Goal: Information Seeking & Learning: Learn about a topic

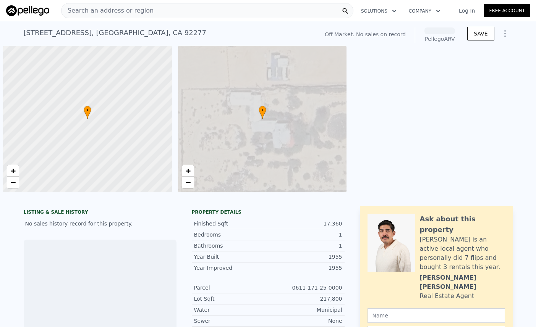
scroll to position [0, 3]
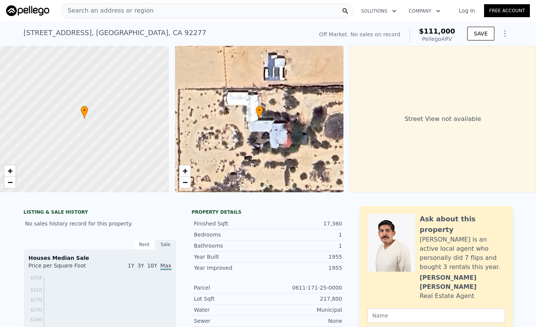
click at [184, 8] on div "Search an address or region" at bounding box center [207, 10] width 292 height 15
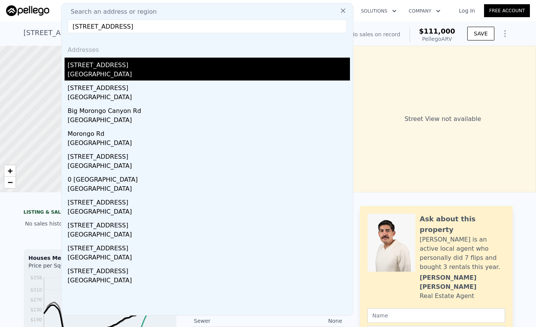
type input "3940 morongo rd"
click at [110, 73] on div "San Bernardino County, CA 92277" at bounding box center [209, 75] width 282 height 11
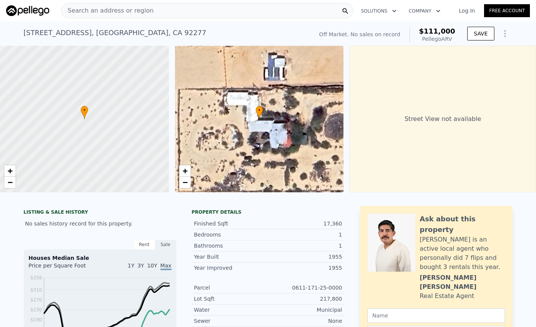
type input "1"
type input "2"
type input "1"
type input "2"
type input "1076"
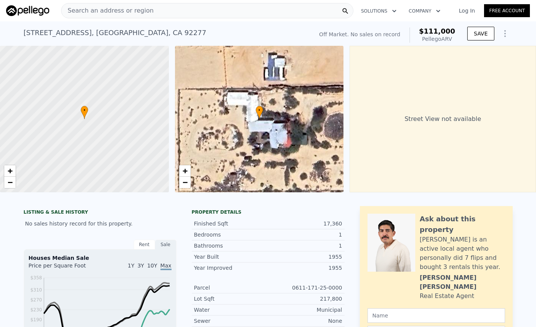
type input "1100"
type input "217800"
checkbox input "true"
type input "$ 311,000"
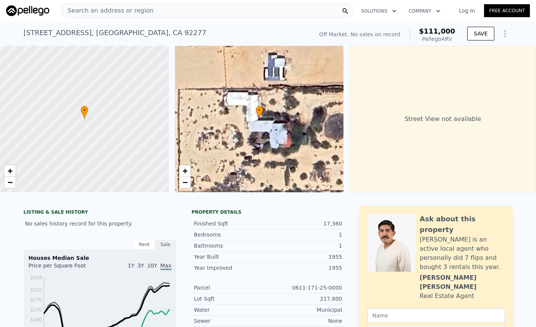
type input "5"
type input "$ 80,659"
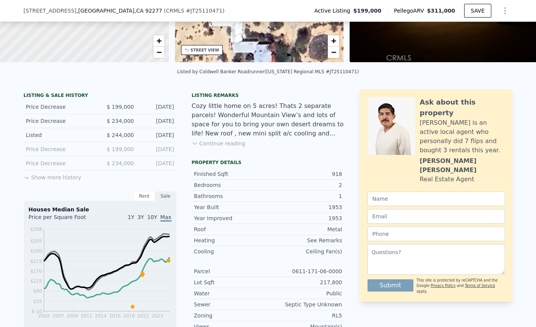
scroll to position [113, 0]
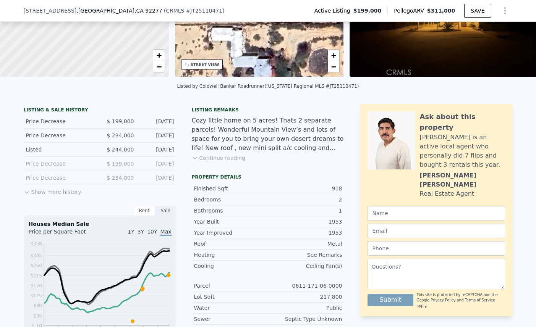
click at [66, 190] on button "Show more history" at bounding box center [53, 190] width 58 height 11
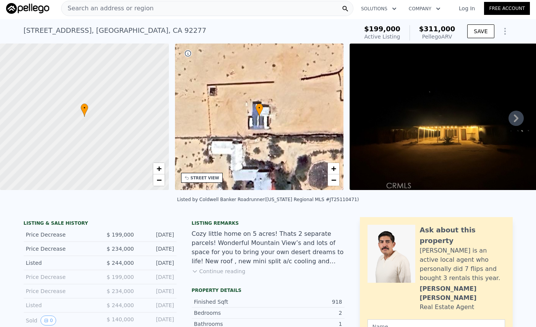
scroll to position [0, 0]
